Goal: Find specific page/section: Find specific page/section

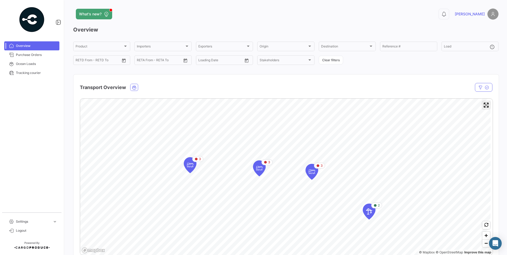
click at [484, 108] on span "Enter fullscreen" at bounding box center [486, 105] width 8 height 8
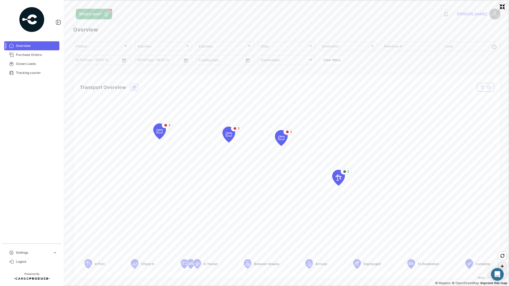
click at [504, 255] on span "Zoom in" at bounding box center [503, 267] width 8 height 8
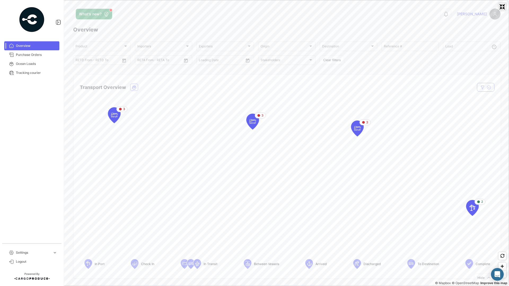
click at [503, 8] on span "Exit fullscreen" at bounding box center [503, 7] width 8 height 8
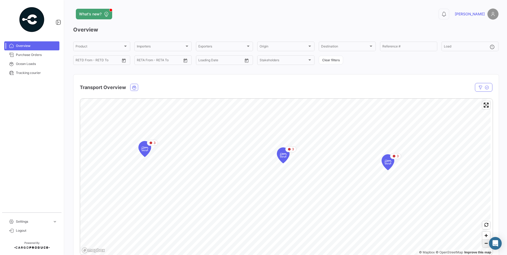
click at [483, 242] on span "Zoom out" at bounding box center [486, 243] width 8 height 7
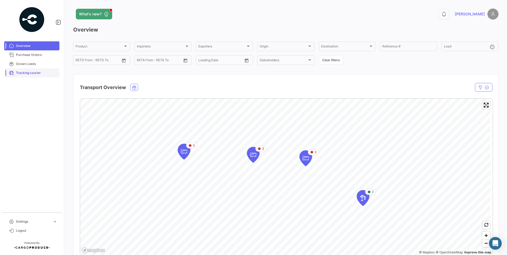
click at [32, 73] on span "Tracking courier" at bounding box center [36, 73] width 41 height 5
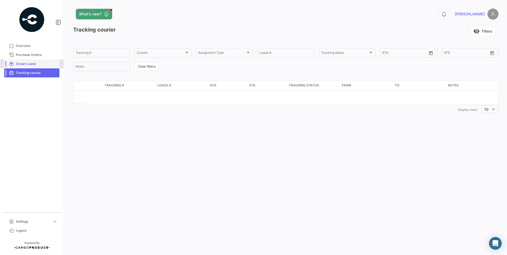
click at [30, 61] on link "Ocean Loads" at bounding box center [31, 63] width 55 height 9
